Goal: Task Accomplishment & Management: Complete application form

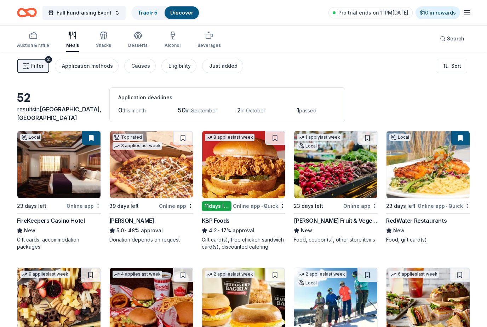
click at [36, 70] on span "Filter" at bounding box center [37, 66] width 12 height 9
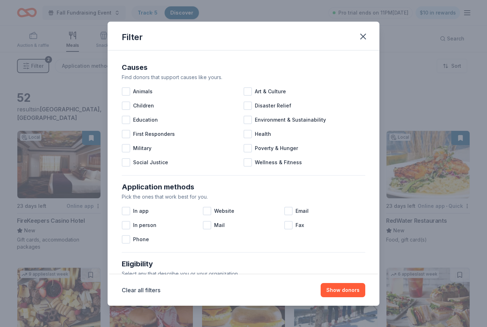
click at [358, 41] on button "button" at bounding box center [364, 37] width 16 height 16
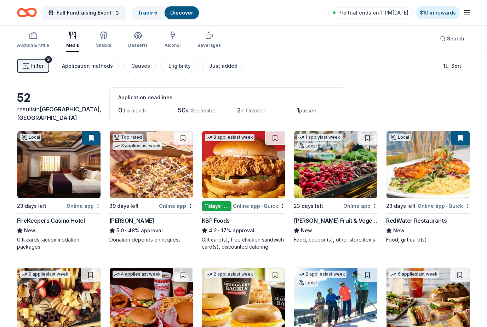
click at [29, 14] on icon "Home" at bounding box center [30, 12] width 11 height 7
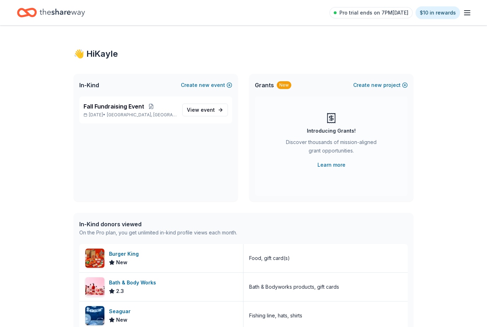
click at [228, 85] on button "Create new event" at bounding box center [206, 85] width 51 height 9
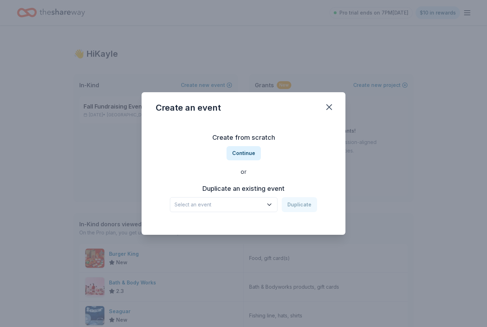
click at [254, 147] on button "Continue" at bounding box center [244, 153] width 34 height 14
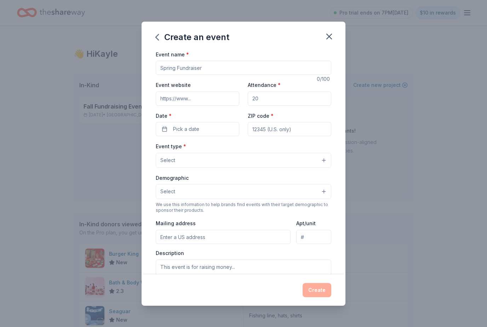
click at [250, 68] on input "Event name *" at bounding box center [244, 68] width 176 height 14
type input "L"
type input "Fall Gift Bags"
click at [283, 98] on input "Attendance *" at bounding box center [290, 98] width 84 height 14
type input "150"
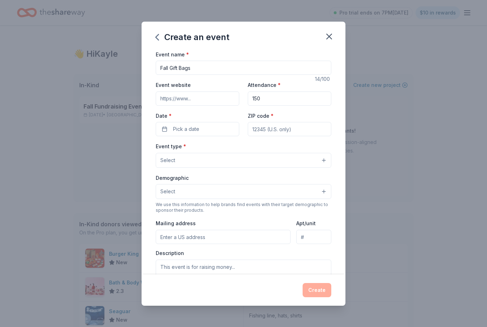
click at [214, 130] on button "Pick a date" at bounding box center [198, 129] width 84 height 14
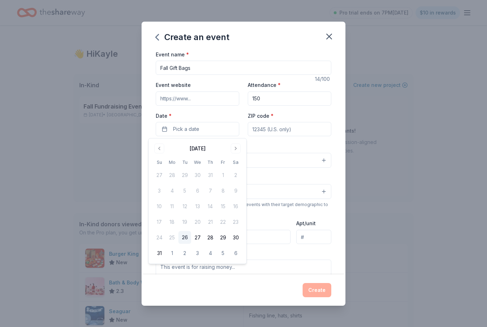
click at [235, 149] on button "Go to next month" at bounding box center [236, 148] width 10 height 10
click at [256, 154] on button "Select" at bounding box center [244, 160] width 176 height 15
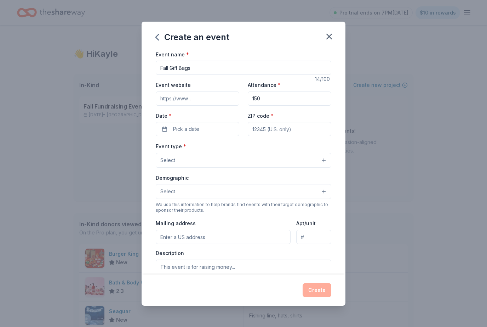
click at [223, 136] on button "Pick a date" at bounding box center [198, 129] width 84 height 14
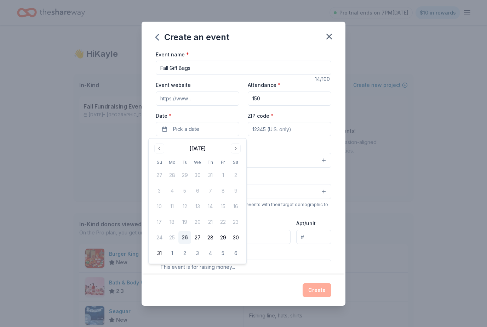
click at [240, 151] on button "Go to next month" at bounding box center [236, 148] width 10 height 10
click at [241, 152] on div "September 2025" at bounding box center [197, 148] width 89 height 10
click at [237, 150] on button "Go to next month" at bounding box center [236, 148] width 10 height 10
click at [238, 204] on button "18" at bounding box center [236, 206] width 13 height 13
click at [296, 132] on input "ZIP code *" at bounding box center [290, 129] width 84 height 14
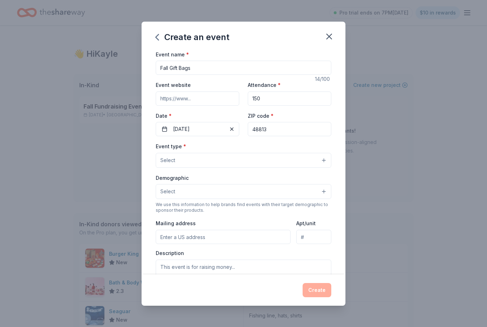
type input "48813"
click at [284, 161] on button "Select" at bounding box center [244, 160] width 176 height 15
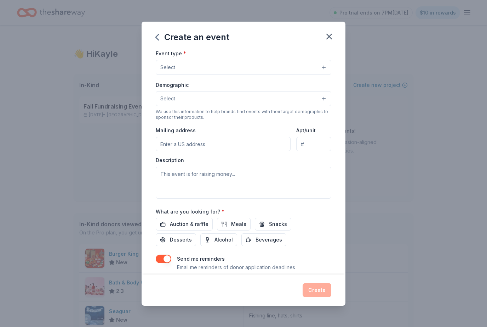
scroll to position [103, 0]
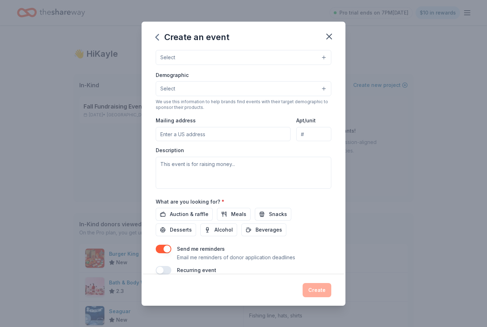
click at [336, 39] on button "button" at bounding box center [330, 37] width 16 height 16
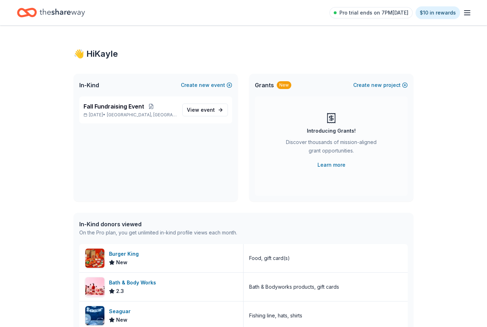
click at [216, 111] on link "View event" at bounding box center [205, 109] width 46 height 13
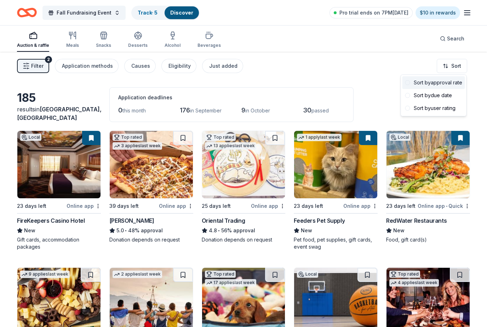
click at [433, 86] on div "Sort by approval rate" at bounding box center [434, 82] width 63 height 13
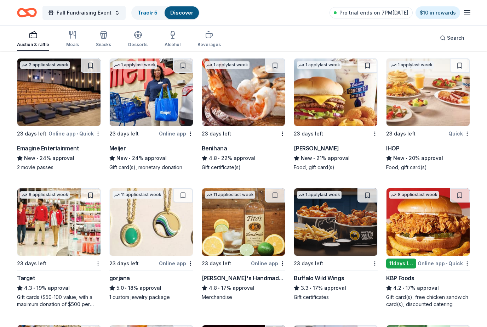
scroll to position [483, 0]
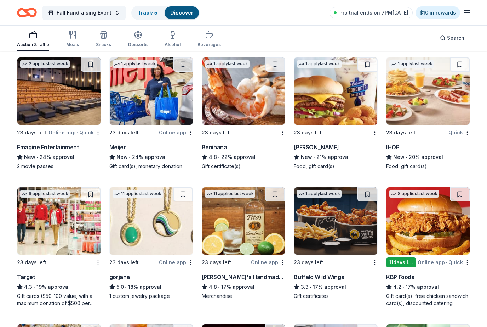
click at [333, 151] on div "Culver's" at bounding box center [336, 147] width 84 height 9
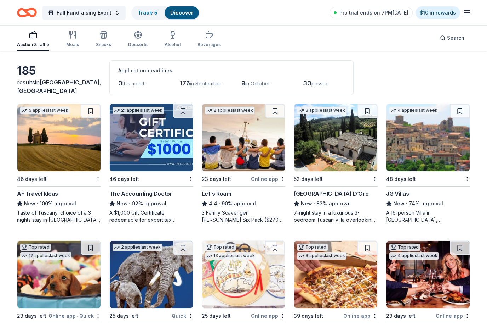
scroll to position [0, 0]
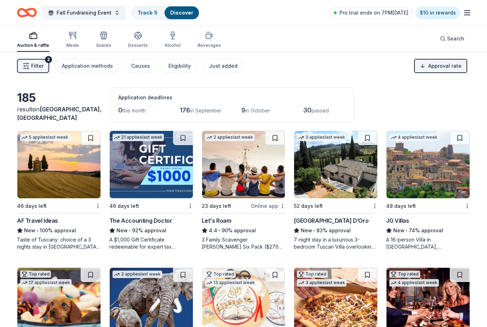
click at [446, 36] on div "Search" at bounding box center [452, 38] width 24 height 9
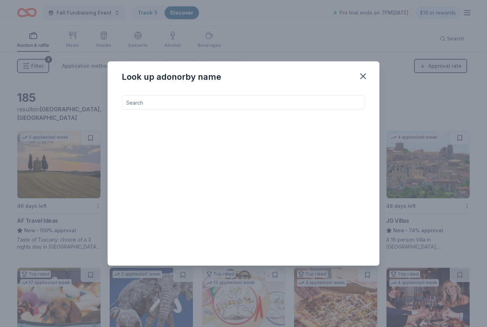
click at [361, 75] on icon "button" at bounding box center [363, 76] width 10 height 10
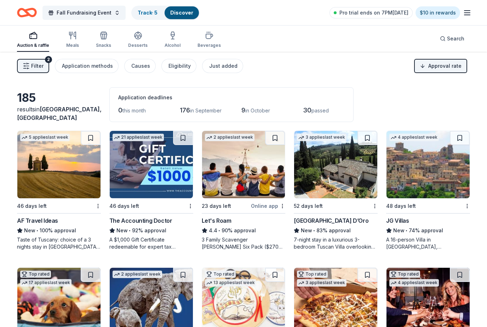
click at [140, 65] on div "Causes" at bounding box center [140, 66] width 19 height 9
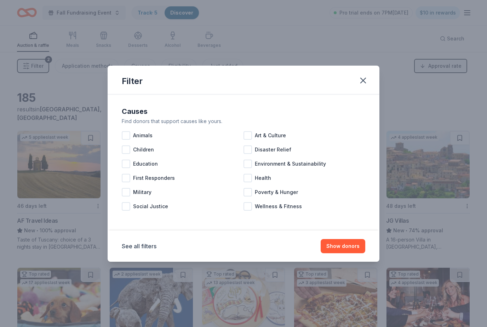
click at [360, 81] on icon "button" at bounding box center [363, 80] width 10 height 10
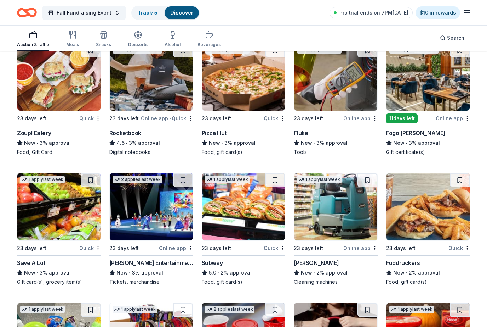
scroll to position [2131, 0]
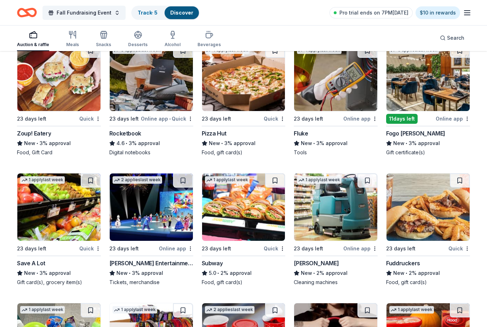
click at [250, 105] on img at bounding box center [243, 77] width 83 height 67
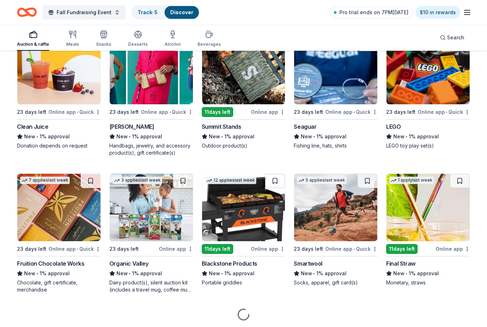
scroll to position [2800, 0]
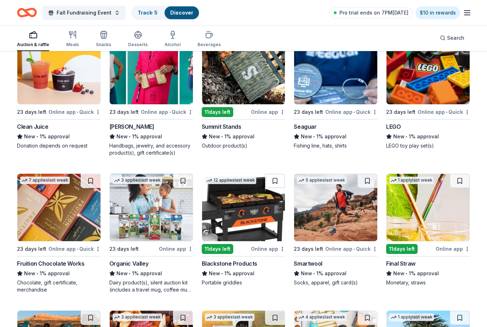
click at [266, 228] on img at bounding box center [243, 207] width 83 height 67
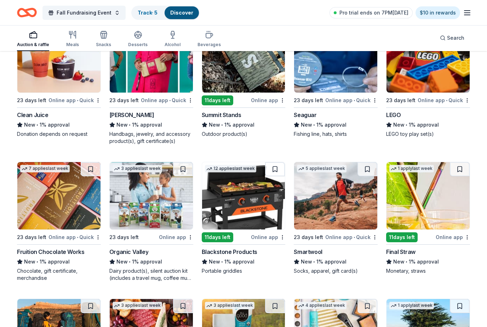
click at [354, 206] on img at bounding box center [335, 195] width 83 height 67
click at [426, 82] on img at bounding box center [428, 58] width 83 height 67
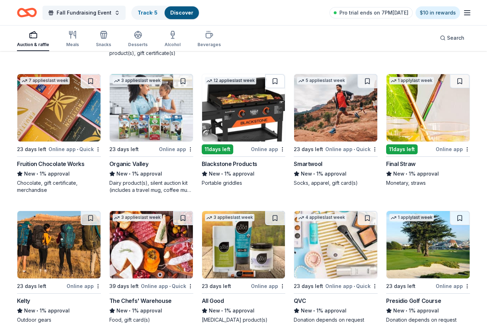
scroll to position [2901, 0]
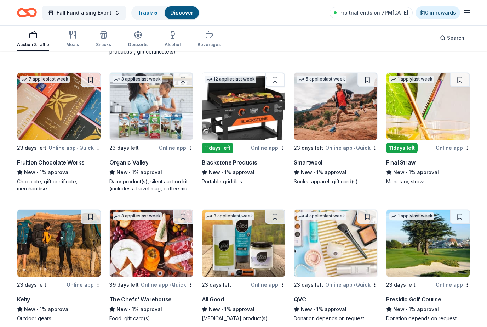
click at [245, 256] on img at bounding box center [243, 242] width 83 height 67
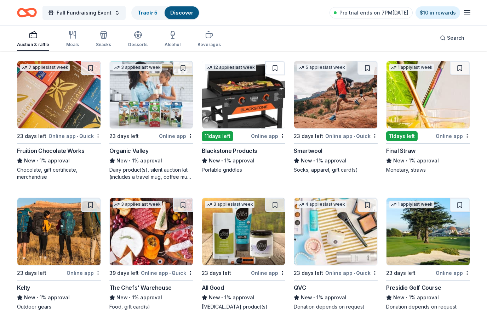
click at [350, 97] on img at bounding box center [335, 94] width 83 height 67
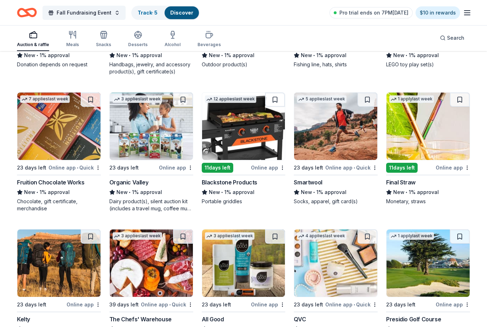
scroll to position [2887, 0]
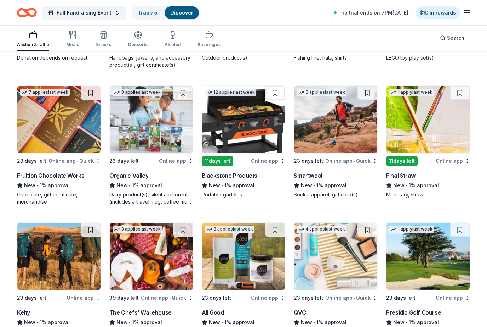
click at [438, 141] on img at bounding box center [428, 119] width 83 height 67
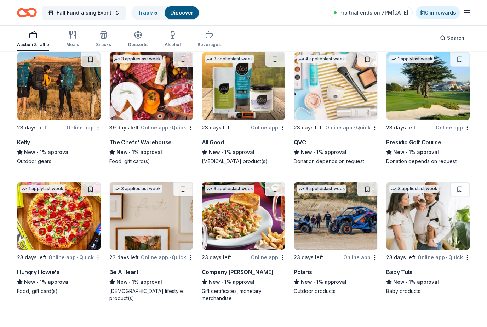
scroll to position [3064, 0]
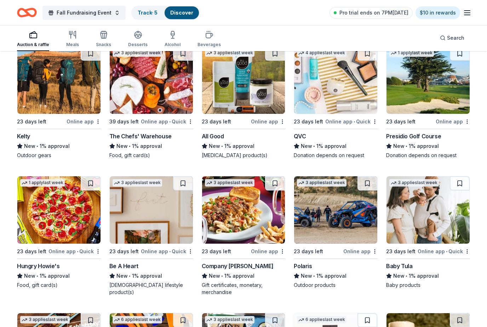
click at [347, 97] on img at bounding box center [335, 79] width 83 height 67
click at [425, 78] on img at bounding box center [428, 79] width 83 height 67
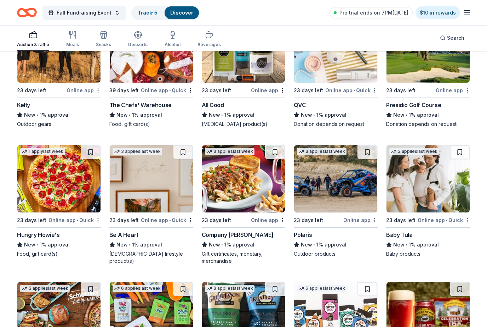
scroll to position [3095, 0]
click at [361, 201] on img at bounding box center [335, 178] width 83 height 67
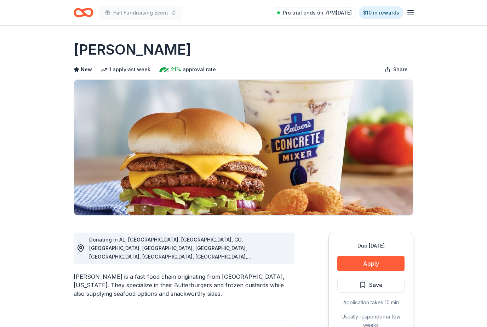
click at [376, 264] on button "Apply" at bounding box center [371, 263] width 67 height 16
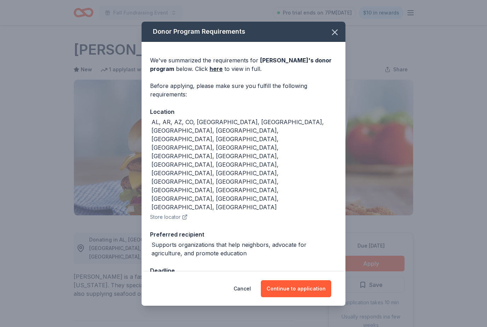
click at [321, 280] on button "Continue to application" at bounding box center [296, 288] width 70 height 17
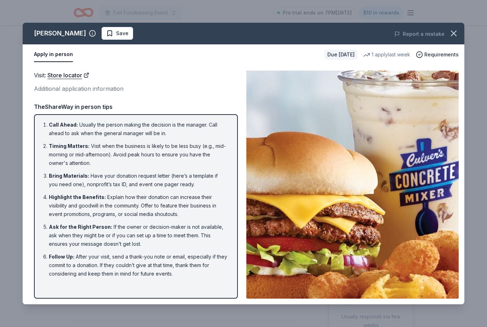
click at [459, 34] on button "button" at bounding box center [454, 34] width 16 height 16
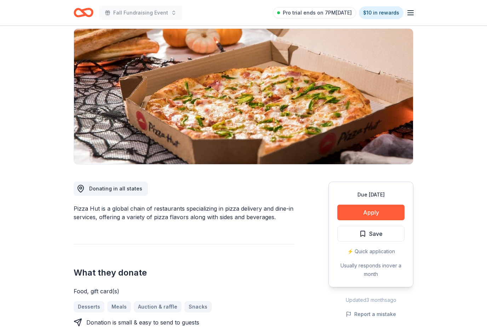
scroll to position [52, 0]
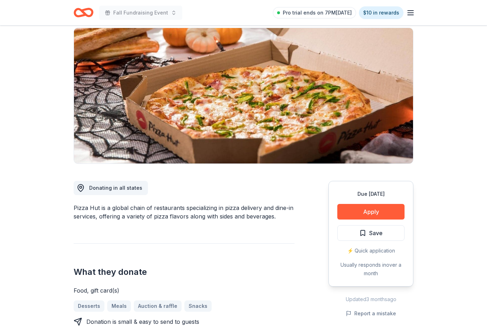
click at [394, 208] on button "Apply" at bounding box center [371, 212] width 67 height 16
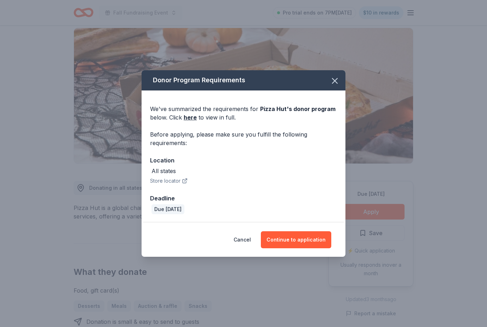
click at [312, 248] on button "Continue to application" at bounding box center [296, 239] width 70 height 17
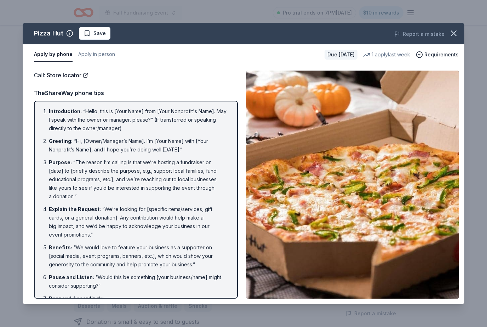
click at [452, 34] on icon "button" at bounding box center [454, 33] width 10 height 10
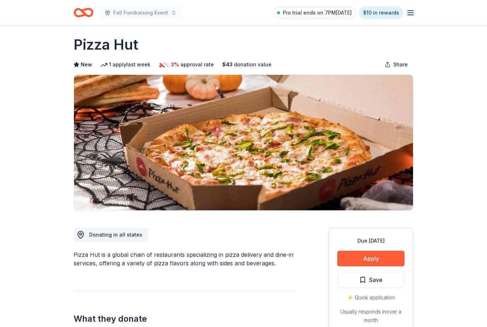
scroll to position [0, 0]
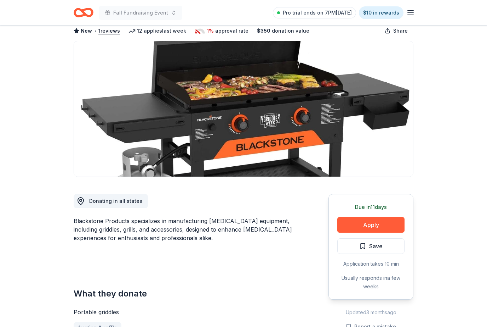
scroll to position [46, 0]
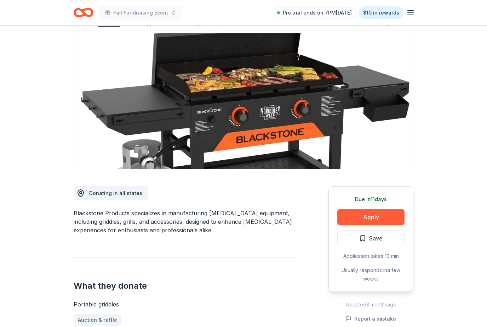
click at [380, 215] on button "Apply" at bounding box center [371, 217] width 67 height 16
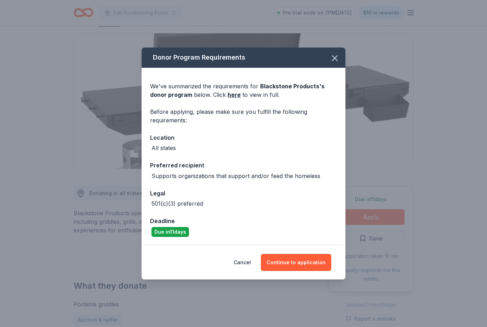
click at [312, 271] on button "Continue to application" at bounding box center [296, 262] width 70 height 17
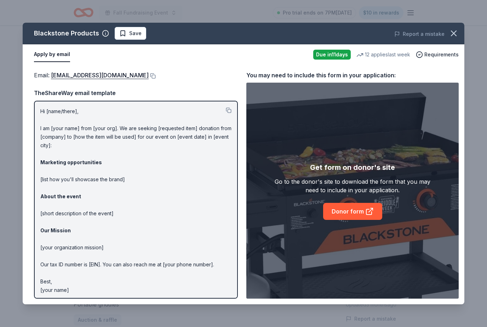
click at [367, 215] on icon at bounding box center [370, 211] width 9 height 9
click at [357, 219] on link "Donor form" at bounding box center [352, 211] width 59 height 17
click at [49, 111] on p "Hi [name/there], I am [your name] from [your org]. We are seeking [requested it…" at bounding box center [135, 200] width 191 height 187
click at [42, 113] on p "Hi [name/there], I am [your name] from [your org]. We are seeking [requested it…" at bounding box center [135, 200] width 191 height 187
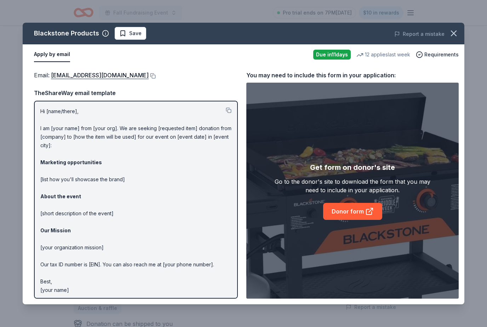
click at [230, 108] on button at bounding box center [229, 110] width 6 height 6
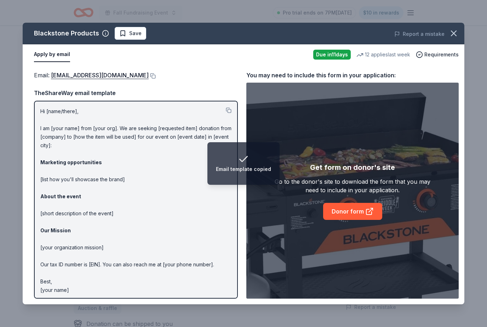
click at [153, 73] on button at bounding box center [152, 76] width 7 height 6
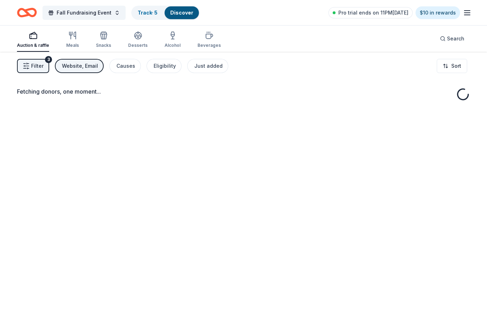
click at [254, 160] on div "Fetching donors, one moment..." at bounding box center [243, 215] width 487 height 327
click at [240, 164] on div "Fetching donors, one moment..." at bounding box center [243, 215] width 487 height 327
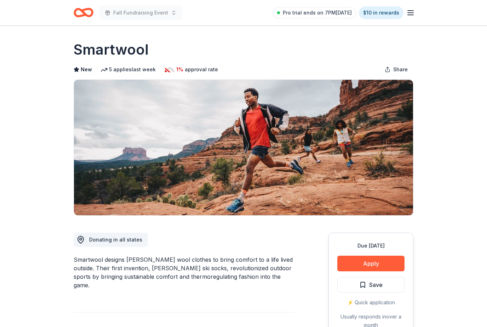
click at [375, 261] on button "Apply" at bounding box center [371, 263] width 67 height 16
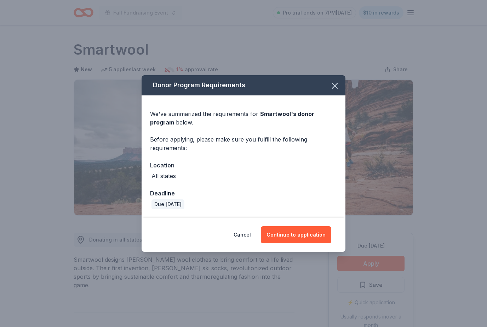
click at [306, 237] on button "Continue to application" at bounding box center [296, 234] width 70 height 17
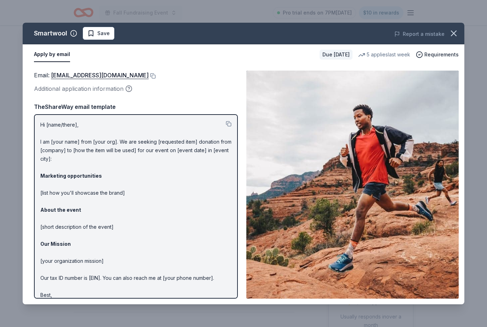
click at [454, 36] on icon "button" at bounding box center [454, 33] width 10 height 10
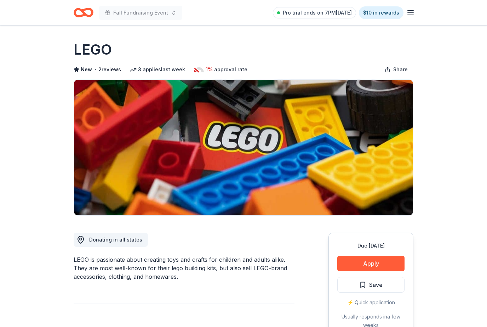
click at [356, 263] on button "Apply" at bounding box center [371, 263] width 67 height 16
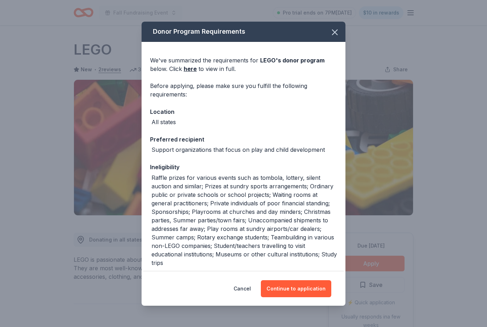
click at [296, 290] on button "Continue to application" at bounding box center [296, 288] width 70 height 17
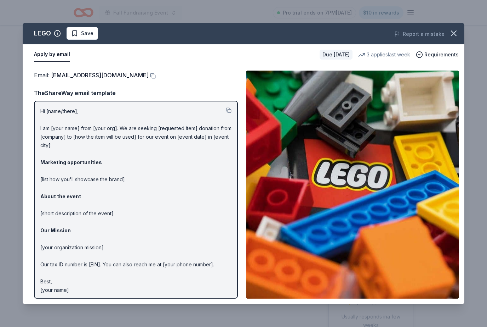
click at [451, 34] on icon "button" at bounding box center [454, 33] width 10 height 10
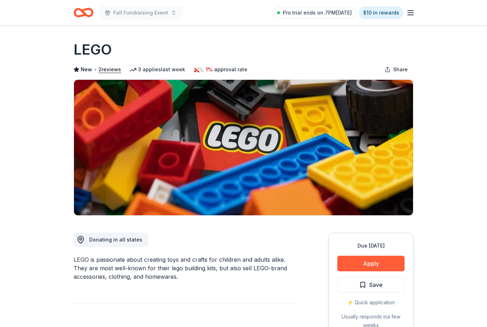
click at [382, 258] on button "Apply" at bounding box center [371, 263] width 67 height 16
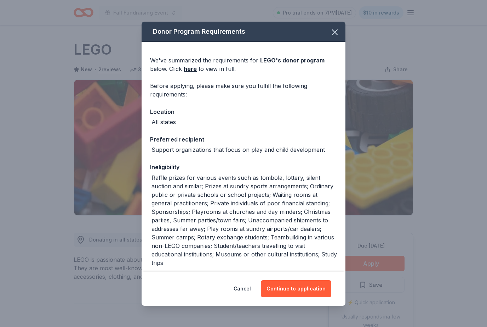
click at [306, 288] on button "Continue to application" at bounding box center [296, 288] width 70 height 17
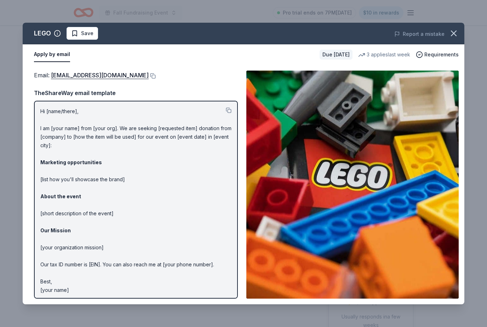
click at [231, 108] on button at bounding box center [229, 110] width 6 height 6
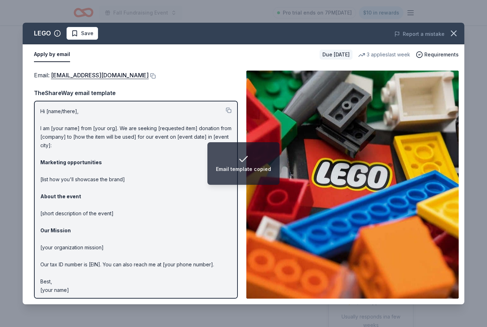
click at [149, 78] on button at bounding box center [152, 76] width 7 height 6
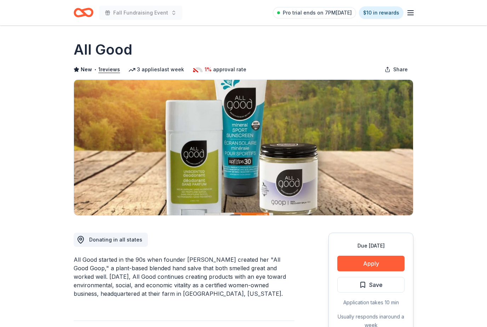
click at [351, 261] on button "Apply" at bounding box center [371, 263] width 67 height 16
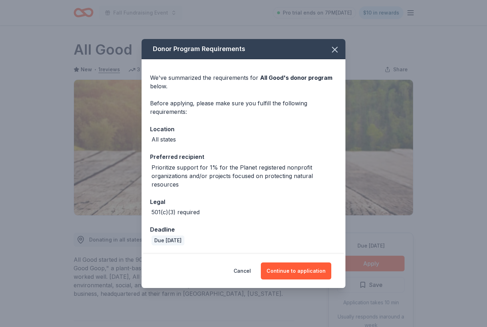
click at [310, 270] on button "Continue to application" at bounding box center [296, 270] width 70 height 17
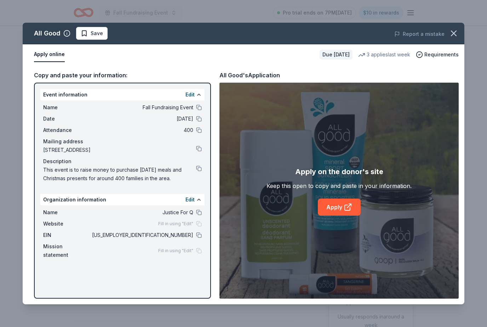
click at [200, 233] on button at bounding box center [199, 235] width 6 height 6
click at [335, 209] on link "Apply" at bounding box center [339, 206] width 43 height 17
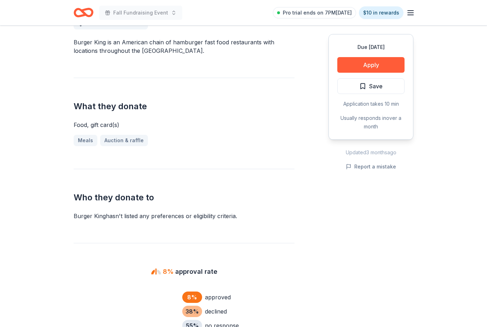
scroll to position [217, 0]
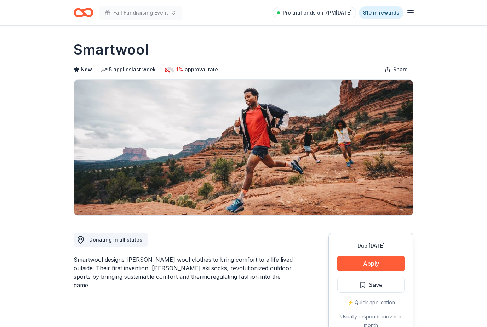
click at [365, 260] on button "Apply" at bounding box center [371, 263] width 67 height 16
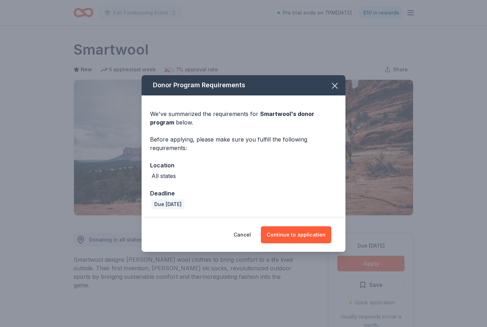
click at [306, 242] on button "Continue to application" at bounding box center [296, 234] width 70 height 17
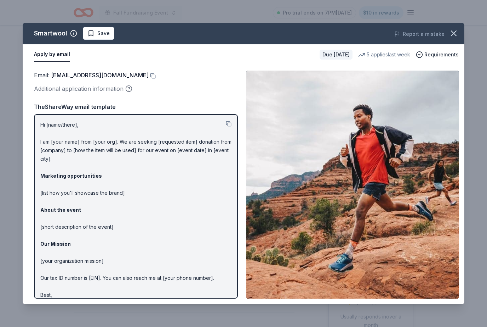
click at [151, 75] on button at bounding box center [152, 76] width 7 height 6
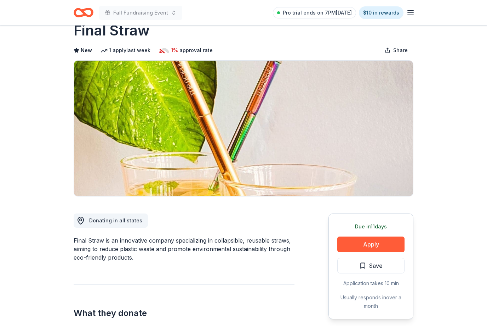
scroll to position [70, 0]
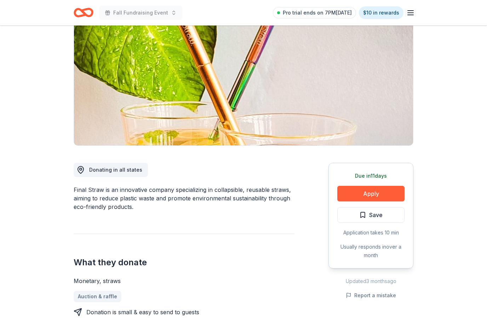
click at [366, 187] on button "Apply" at bounding box center [371, 194] width 67 height 16
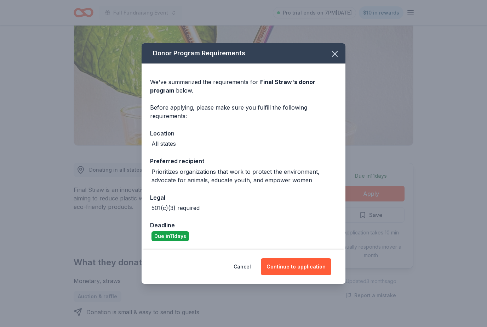
click at [308, 275] on button "Continue to application" at bounding box center [296, 266] width 70 height 17
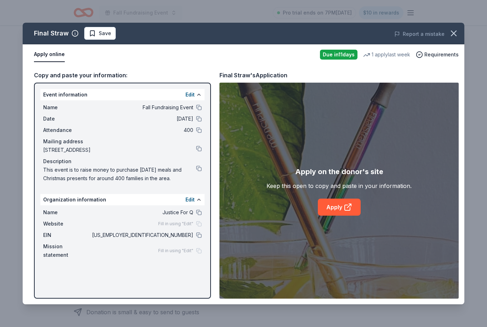
click at [342, 215] on link "Apply" at bounding box center [339, 206] width 43 height 17
click at [200, 234] on button at bounding box center [199, 235] width 6 height 6
click at [452, 40] on button "button" at bounding box center [454, 34] width 16 height 16
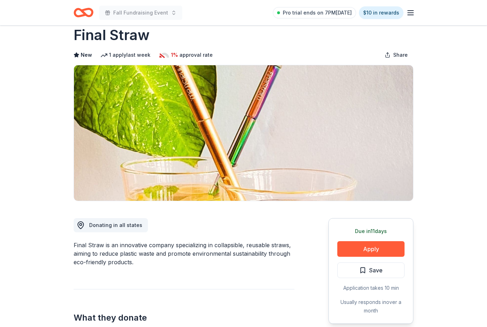
scroll to position [0, 0]
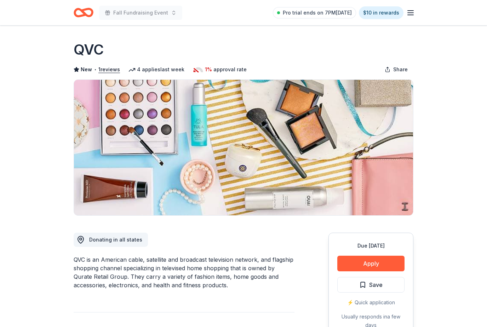
click at [358, 266] on button "Apply" at bounding box center [371, 263] width 67 height 16
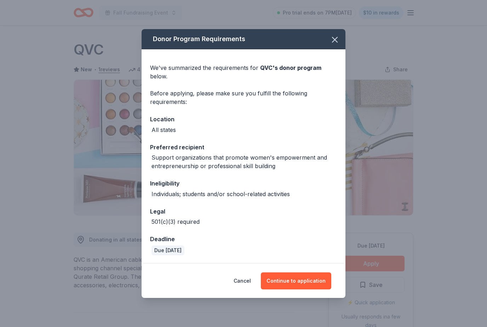
click at [302, 279] on button "Continue to application" at bounding box center [296, 280] width 70 height 17
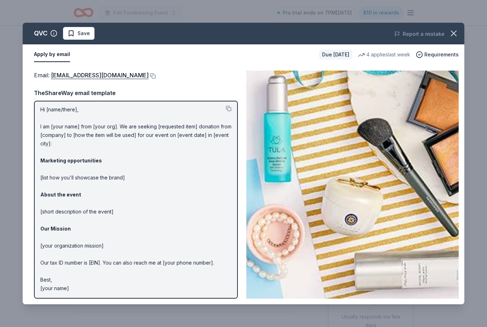
scroll to position [2, 0]
click at [230, 106] on button at bounding box center [229, 109] width 6 height 6
click at [149, 73] on button at bounding box center [152, 76] width 7 height 6
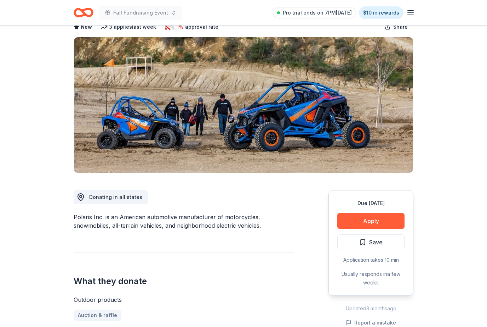
scroll to position [43, 0]
click at [373, 218] on button "Apply" at bounding box center [371, 221] width 67 height 16
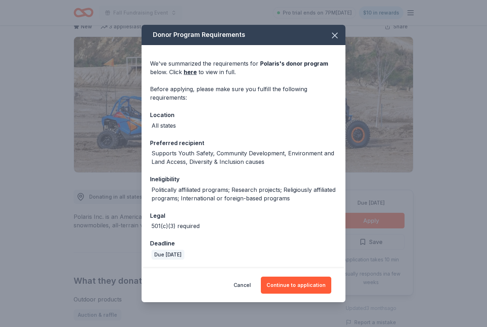
click at [306, 293] on button "Continue to application" at bounding box center [296, 284] width 70 height 17
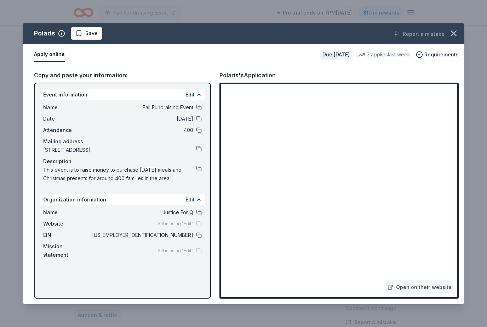
scroll to position [66, 0]
click at [454, 29] on icon "button" at bounding box center [454, 33] width 10 height 10
